Goal: Task Accomplishment & Management: Manage account settings

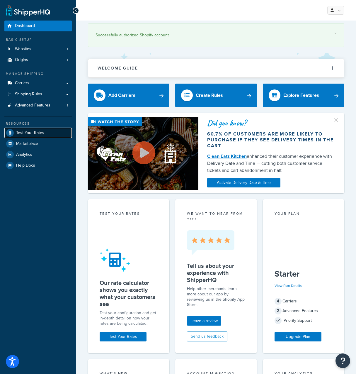
click at [32, 131] on span "Test Your Rates" at bounding box center [30, 133] width 28 height 5
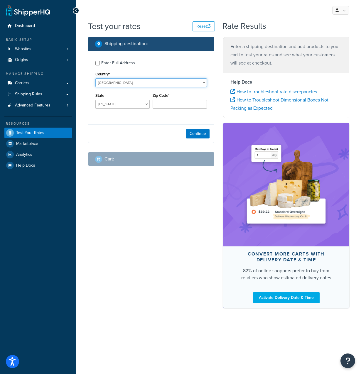
click at [124, 81] on select "United States United Kingdom Afghanistan Åland Islands Albania Algeria American…" at bounding box center [150, 82] width 111 height 9
select select "NC"
click at [95, 78] on select "United States United Kingdom Afghanistan Åland Islands Albania Algeria American…" at bounding box center [150, 82] width 111 height 9
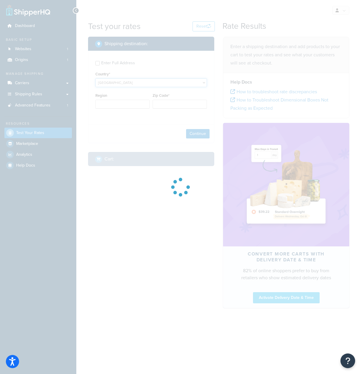
type input "AL"
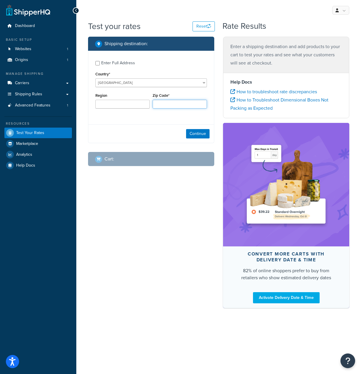
click at [160, 104] on input "Zip Code*" at bounding box center [180, 104] width 54 height 9
paste input "98890"
type input "98890"
click at [201, 133] on button "Continue" at bounding box center [197, 133] width 23 height 9
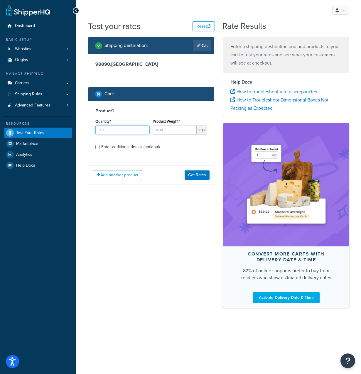
click at [115, 127] on input "Quantity*" at bounding box center [122, 130] width 54 height 9
type input "1"
drag, startPoint x: 169, startPoint y: 131, endPoint x: 154, endPoint y: 132, distance: 14.7
click at [154, 132] on input "Product Weight*" at bounding box center [175, 130] width 44 height 9
type input "10"
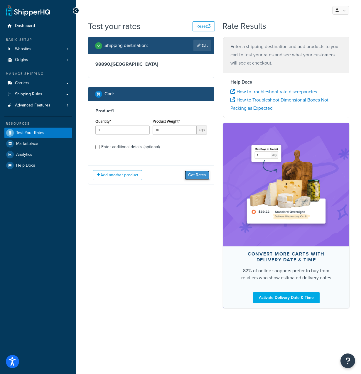
click at [201, 174] on button "Get Rates" at bounding box center [197, 174] width 25 height 9
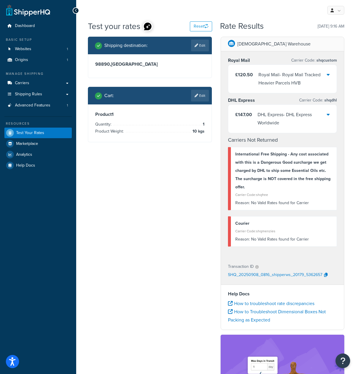
click at [290, 8] on div "My Profile Billing Global Settings Contact Us Logout" at bounding box center [216, 10] width 280 height 21
click at [329, 75] on icon at bounding box center [328, 74] width 3 height 5
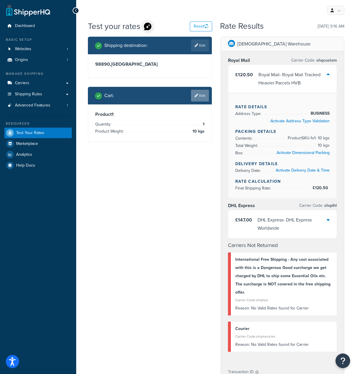
click at [200, 94] on link "Edit" at bounding box center [200, 96] width 18 height 12
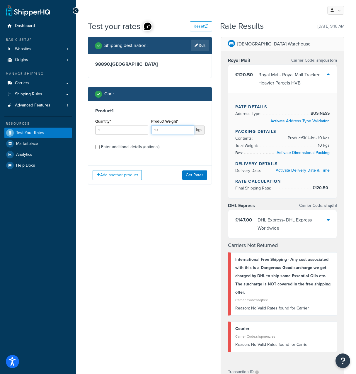
drag, startPoint x: 162, startPoint y: 130, endPoint x: 157, endPoint y: 127, distance: 5.5
click at [157, 127] on input "10" at bounding box center [172, 130] width 43 height 9
type input "11"
click at [196, 177] on button "Get Rates" at bounding box center [194, 174] width 25 height 9
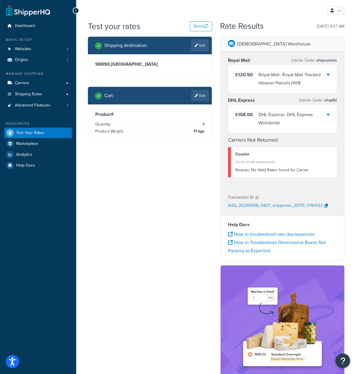
click at [290, 77] on div "Royal Mail - Royal Mail Tracked Heavier Parcels HVB" at bounding box center [293, 79] width 69 height 16
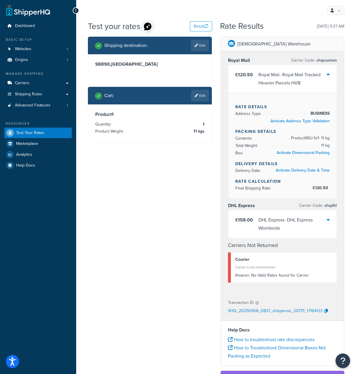
click at [290, 77] on div "Royal Mail - Royal Mail Tracked Heavier Parcels HVB" at bounding box center [293, 79] width 69 height 16
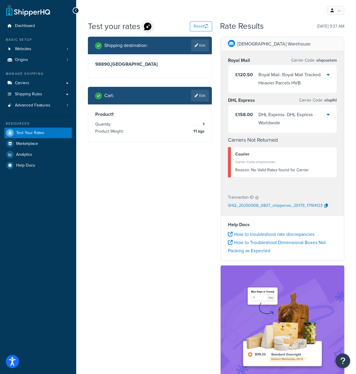
click at [286, 116] on div "DHL Express - DHL Express Worldwide" at bounding box center [293, 119] width 69 height 16
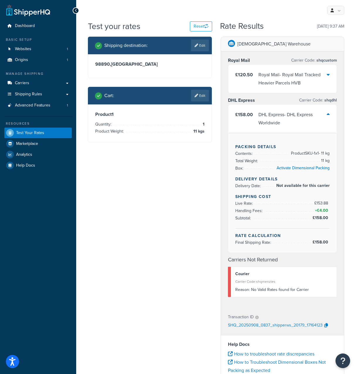
click at [286, 116] on div "DHL Express - DHL Express Worldwide" at bounding box center [293, 119] width 69 height 16
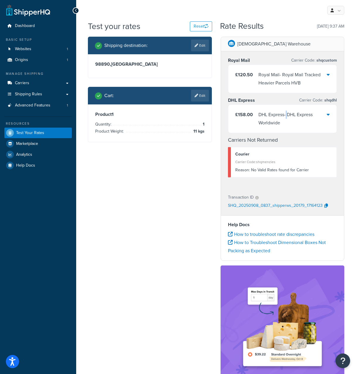
click at [286, 116] on div "DHL Express - DHL Express Worldwide" at bounding box center [293, 119] width 69 height 16
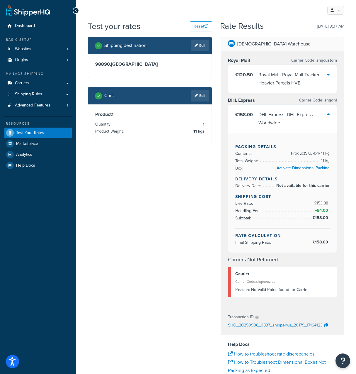
drag, startPoint x: 286, startPoint y: 116, endPoint x: 273, endPoint y: 116, distance: 12.9
click at [273, 116] on div "DHL Express - DHL Express Worldwide" at bounding box center [293, 119] width 69 height 16
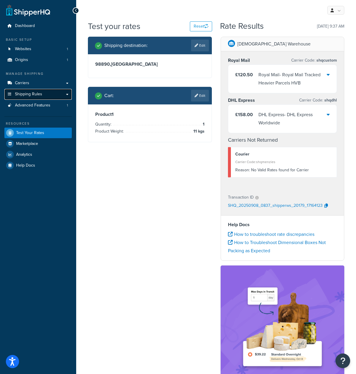
click at [34, 95] on span "Shipping Rules" at bounding box center [28, 94] width 27 height 5
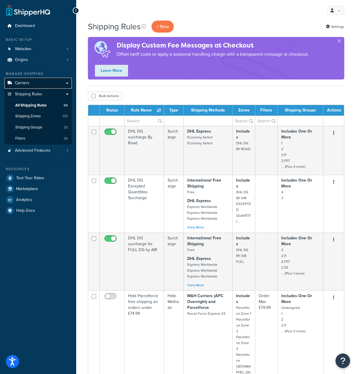
click at [31, 82] on link "Carriers" at bounding box center [37, 83] width 67 height 11
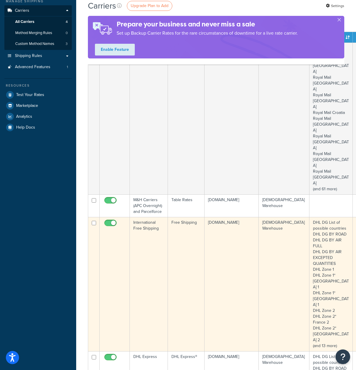
scroll to position [59, 0]
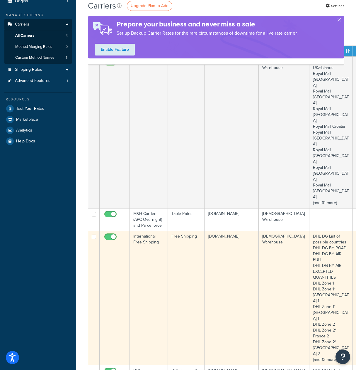
click at [140, 231] on td "International Free Shipping" at bounding box center [149, 298] width 38 height 134
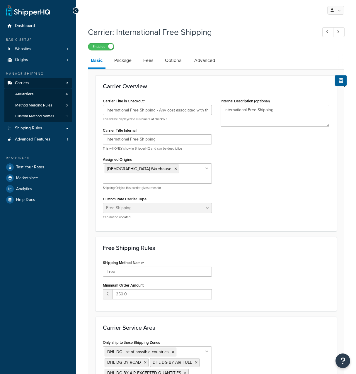
select select "free"
click at [117, 61] on link "Package" at bounding box center [122, 60] width 23 height 14
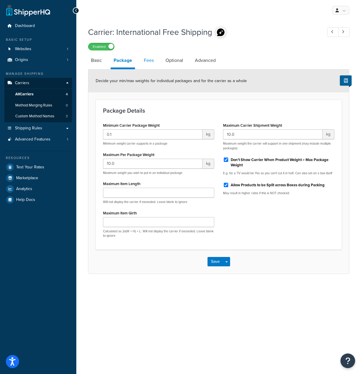
click at [148, 60] on link "Fees" at bounding box center [149, 60] width 16 height 14
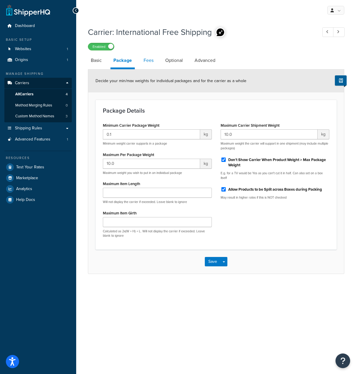
select select "AFTER"
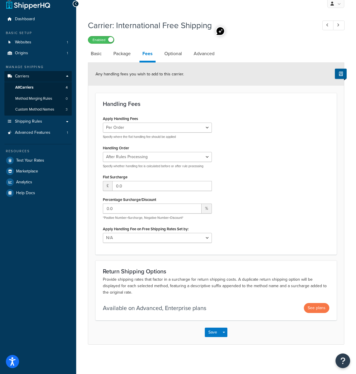
scroll to position [7, 0]
click at [169, 54] on link "Optional" at bounding box center [173, 54] width 23 height 14
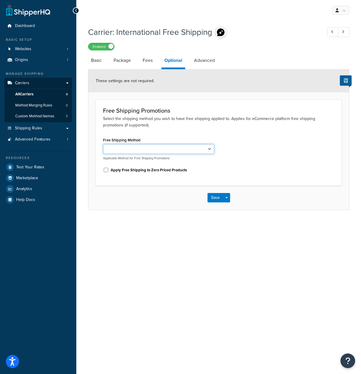
click at [145, 149] on select "Free" at bounding box center [158, 149] width 111 height 10
click at [107, 170] on input "Apply Free Shipping to Zero Priced Products" at bounding box center [106, 170] width 6 height 4
checkbox input "false"
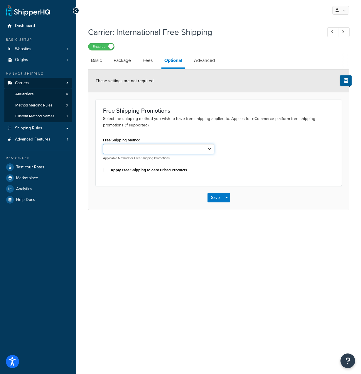
click at [126, 152] on select "Free" at bounding box center [158, 149] width 111 height 10
select select "163454"
click at [103, 145] on select "Free" at bounding box center [158, 149] width 111 height 10
click at [104, 170] on input "Apply Free Shipping to Zero Priced Products" at bounding box center [106, 170] width 6 height 4
checkbox input "true"
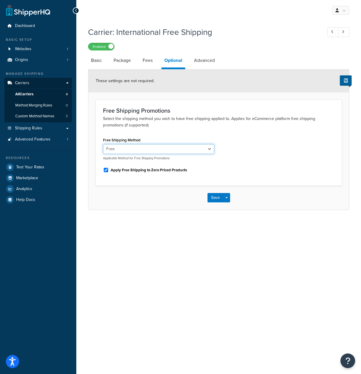
click at [127, 147] on select "Free" at bounding box center [158, 149] width 111 height 10
select select
click at [103, 145] on select "Free" at bounding box center [158, 149] width 111 height 10
click at [107, 169] on input "Apply Free Shipping to Zero Priced Products" at bounding box center [106, 170] width 6 height 4
checkbox input "false"
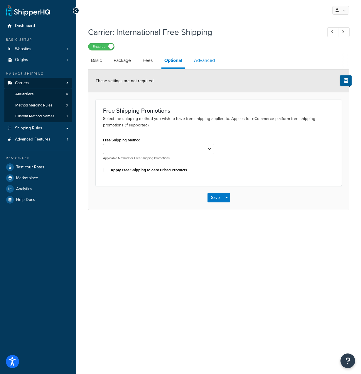
click at [206, 61] on link "Advanced" at bounding box center [204, 60] width 27 height 14
select select "false"
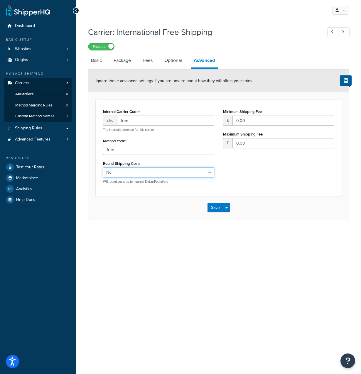
click at [127, 176] on select "Yes No" at bounding box center [158, 173] width 111 height 10
click at [120, 61] on link "Package" at bounding box center [122, 60] width 23 height 14
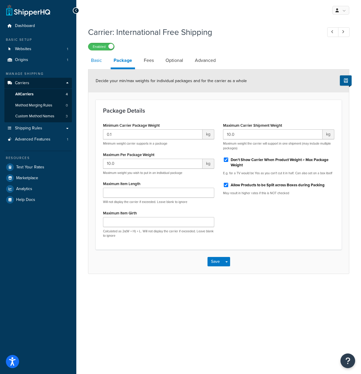
click at [97, 63] on link "Basic" at bounding box center [96, 60] width 17 height 14
select select "free"
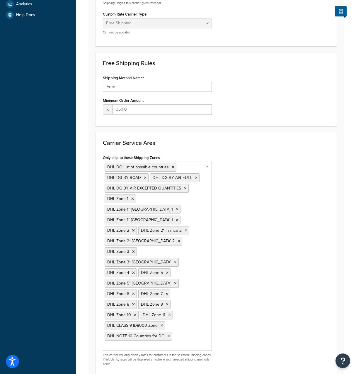
scroll to position [212, 0]
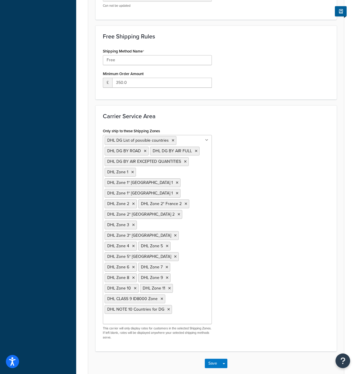
click at [182, 277] on ul "DHL DG List of possible countries DHL DG BY ROAD DHL DG BY AIR FULL DHL DG BY A…" at bounding box center [157, 229] width 109 height 189
click at [267, 253] on div "Only ship to these Shipping Zones DHL DG List of possible countries DHL DG BY R…" at bounding box center [217, 235] width 236 height 217
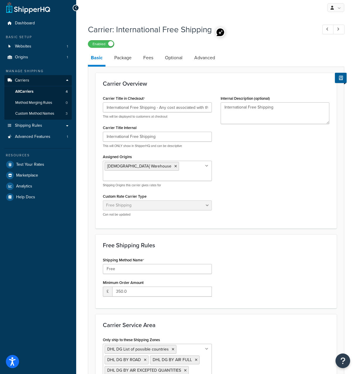
scroll to position [0, 0]
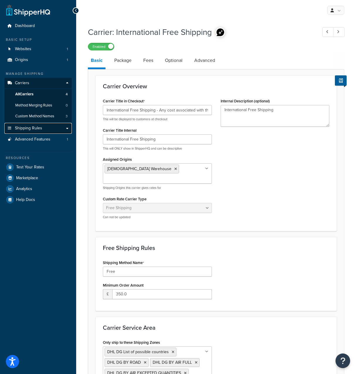
click at [30, 129] on span "Shipping Rules" at bounding box center [28, 128] width 27 height 5
